Goal: Information Seeking & Learning: Learn about a topic

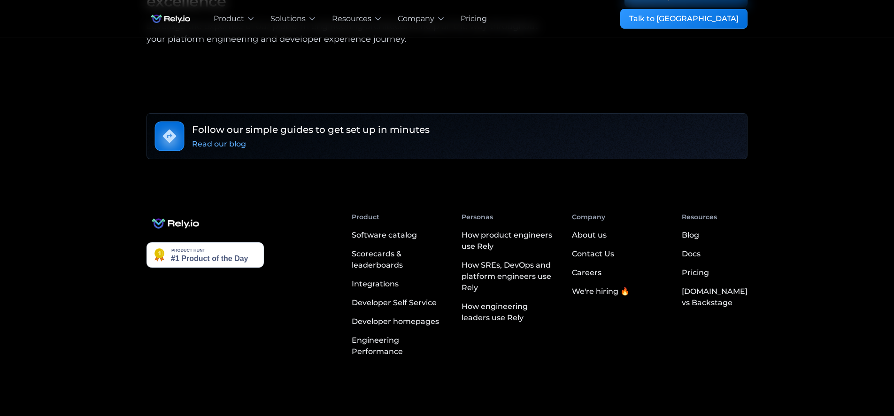
scroll to position [1683, 0]
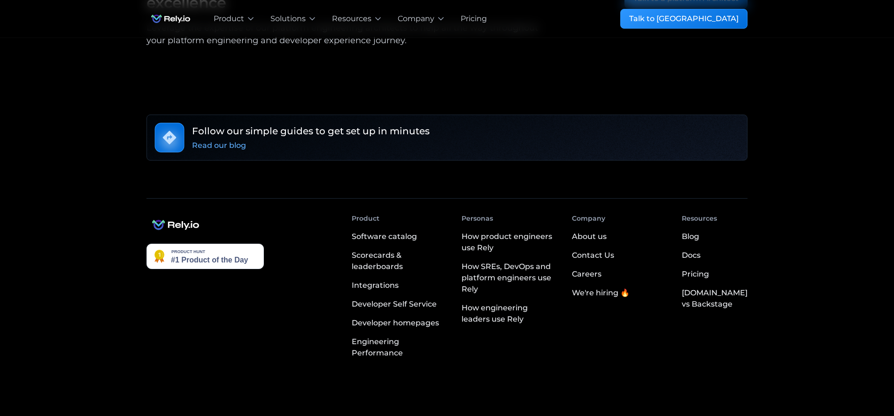
click at [709, 269] on div "Pricing" at bounding box center [695, 274] width 27 height 11
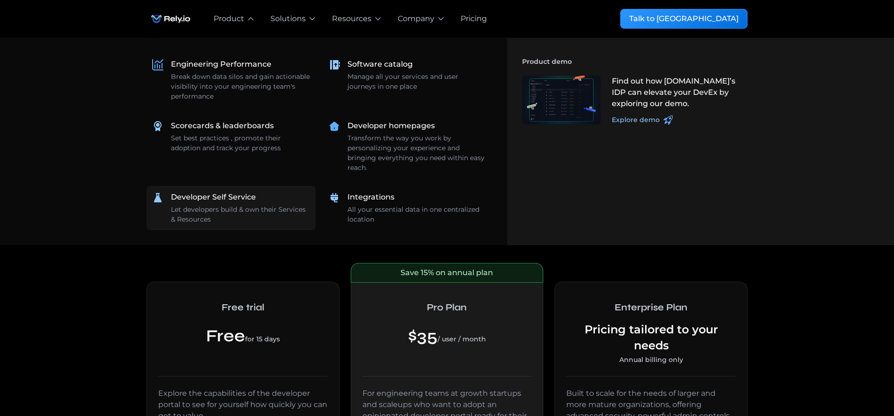
click at [241, 198] on div "Developer Self Service" at bounding box center [213, 197] width 85 height 11
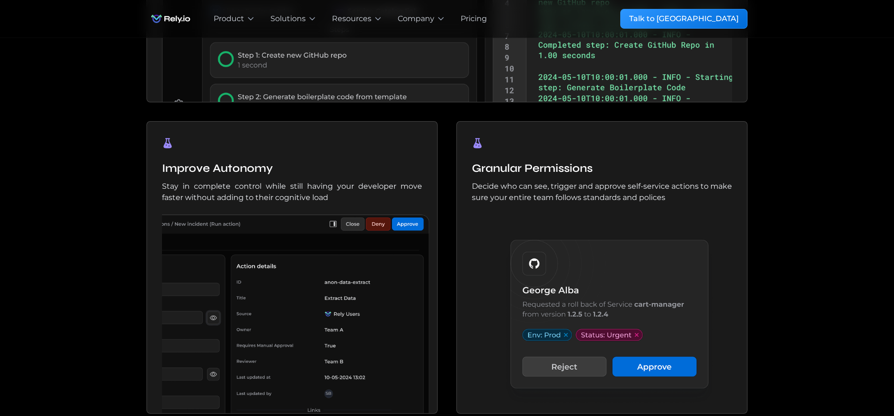
scroll to position [988, 0]
